Goal: Task Accomplishment & Management: Manage account settings

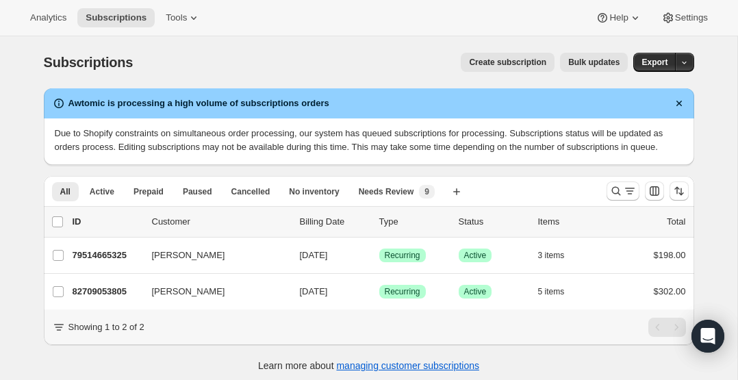
scroll to position [14, 0]
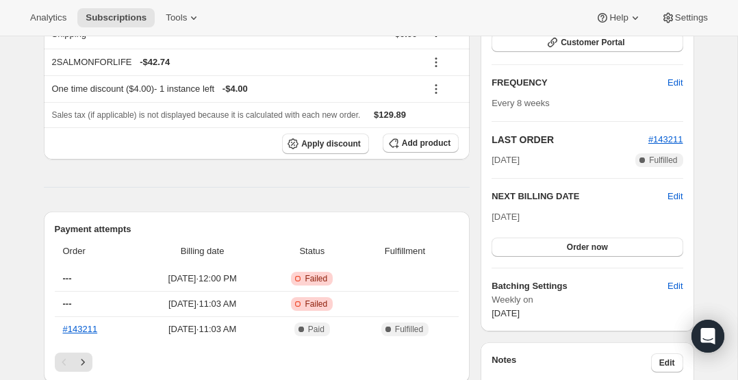
scroll to position [329, 0]
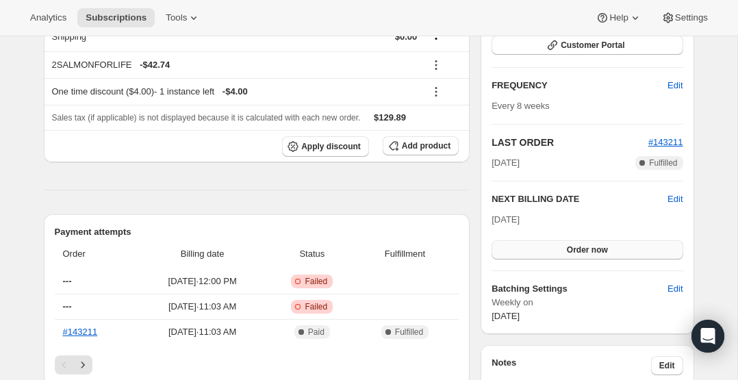
click at [638, 245] on button "Order now" at bounding box center [587, 249] width 191 height 19
click at [612, 245] on span "Click to confirm" at bounding box center [587, 249] width 62 height 11
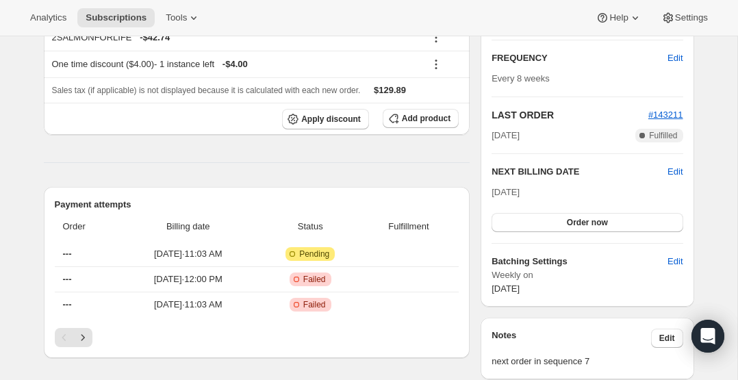
scroll to position [238, 0]
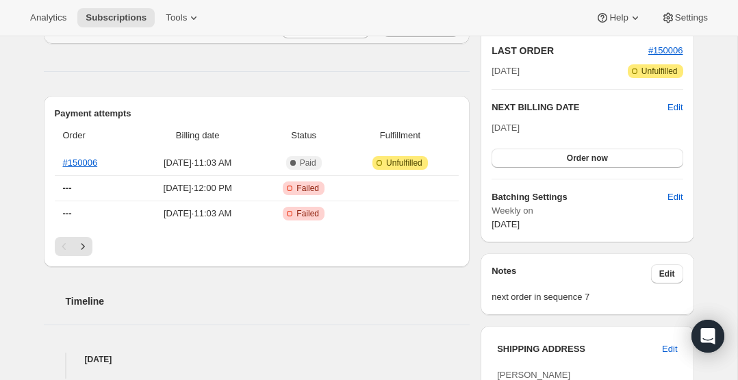
scroll to position [301, 0]
click at [81, 247] on icon "Next" at bounding box center [83, 247] width 14 height 14
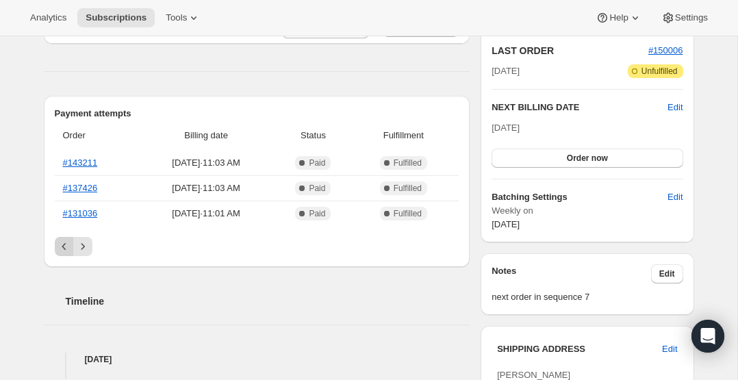
click at [68, 249] on icon "Previous" at bounding box center [65, 247] width 14 height 14
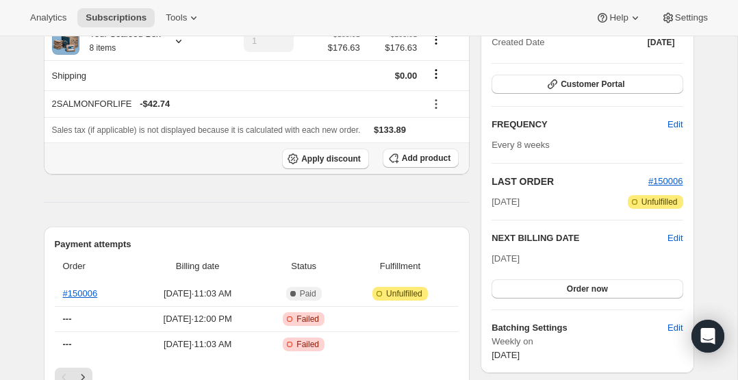
scroll to position [171, 0]
